Goal: Share content

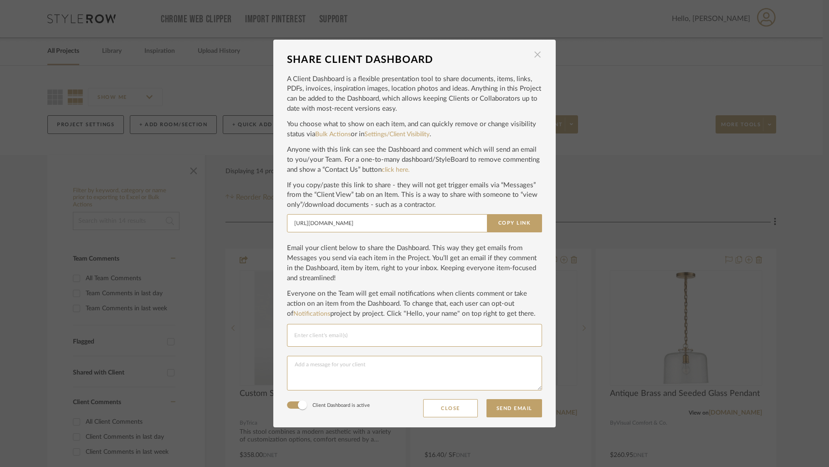
click at [528, 56] on span "button" at bounding box center [537, 55] width 18 height 18
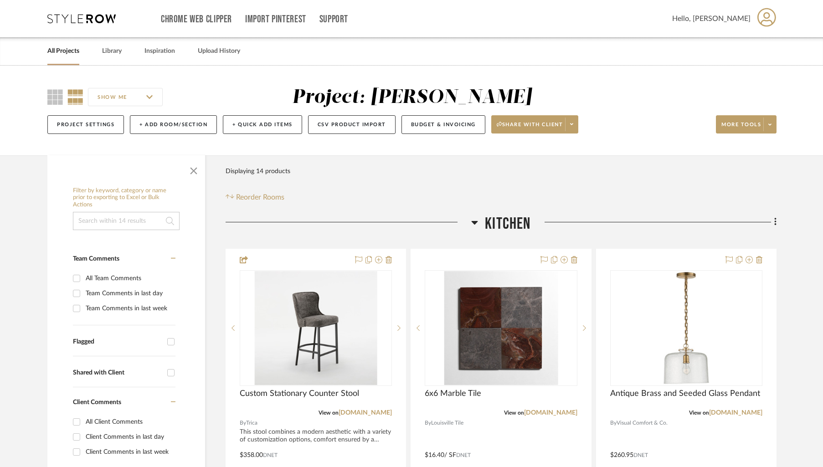
click at [64, 50] on link "All Projects" at bounding box center [63, 51] width 32 height 12
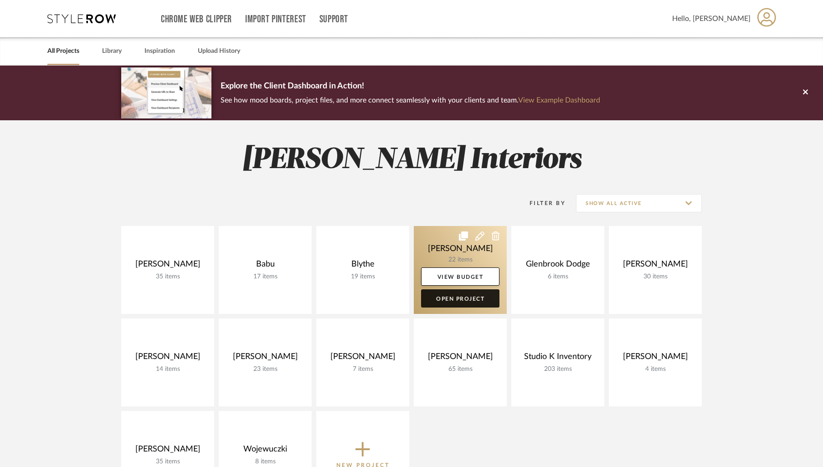
click at [454, 297] on link "Open Project" at bounding box center [460, 298] width 78 height 18
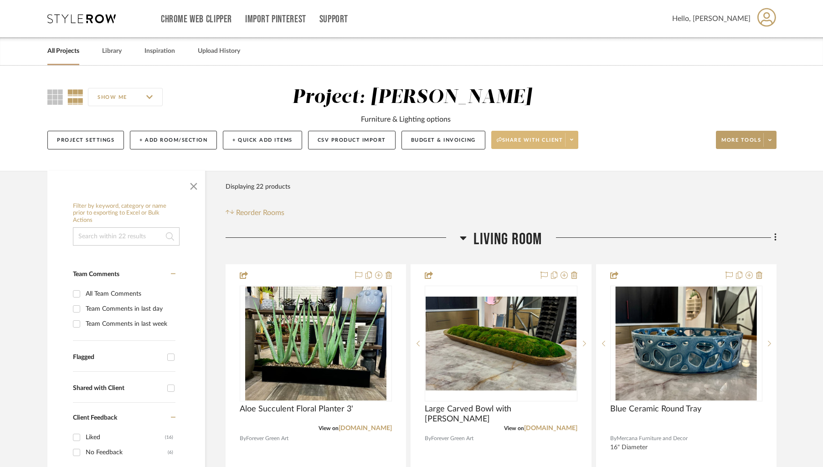
click at [573, 142] on icon at bounding box center [571, 139] width 3 height 5
click at [527, 190] on span "Generate URL to Share" at bounding box center [538, 188] width 78 height 8
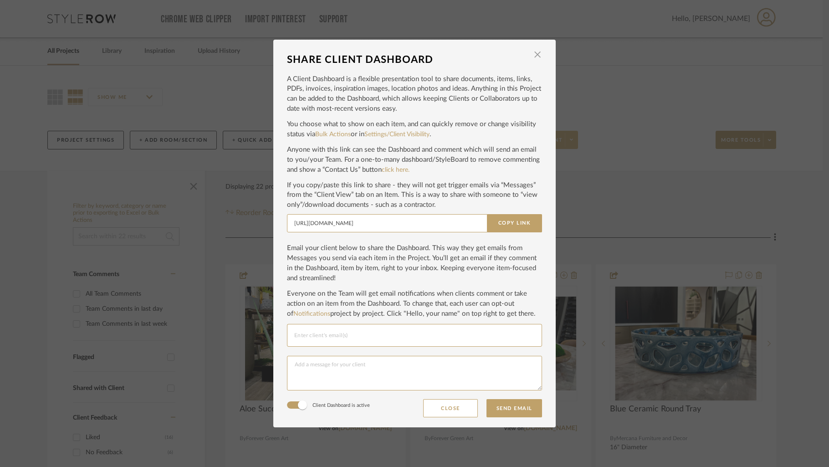
drag, startPoint x: 510, startPoint y: 220, endPoint x: 570, endPoint y: 229, distance: 61.1
click at [510, 220] on button "Copy Link" at bounding box center [514, 223] width 55 height 18
drag, startPoint x: 534, startPoint y: 56, endPoint x: 525, endPoint y: 50, distance: 10.8
click at [533, 56] on span "button" at bounding box center [537, 55] width 18 height 18
